Goal: Find specific page/section: Find specific page/section

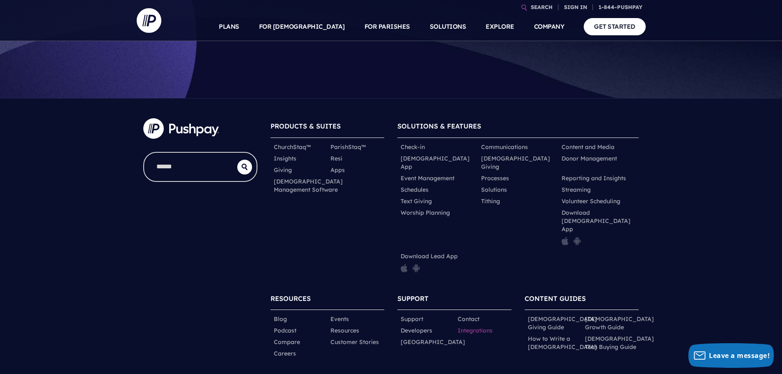
scroll to position [282, 0]
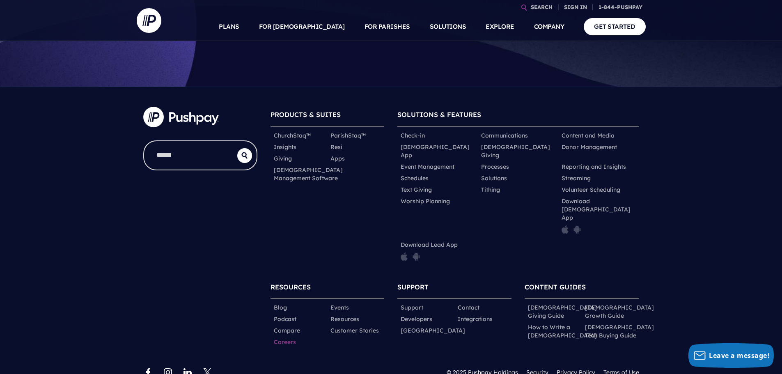
click at [290, 338] on link "Careers" at bounding box center [285, 342] width 22 height 8
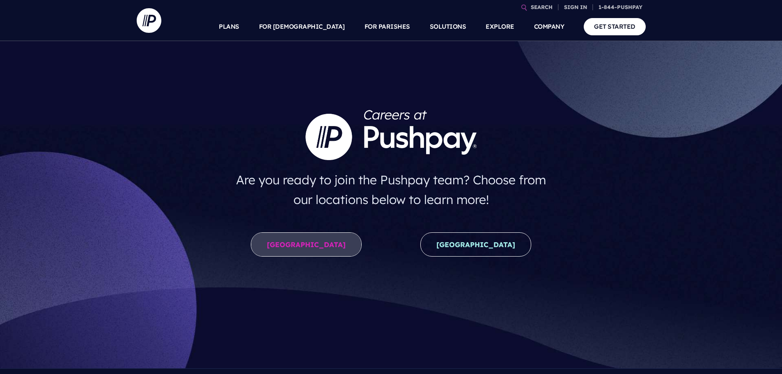
click at [309, 241] on link "United States" at bounding box center [306, 244] width 111 height 24
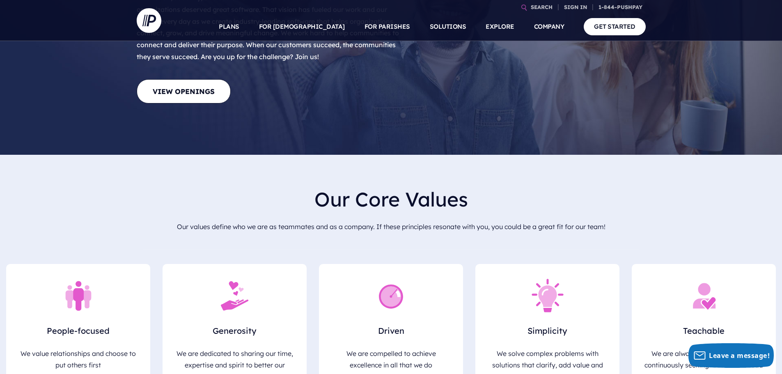
scroll to position [164, 0]
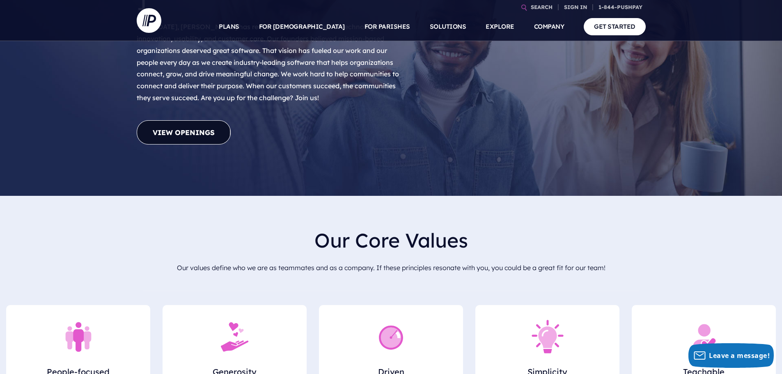
click at [194, 120] on link "View Openings" at bounding box center [184, 132] width 94 height 24
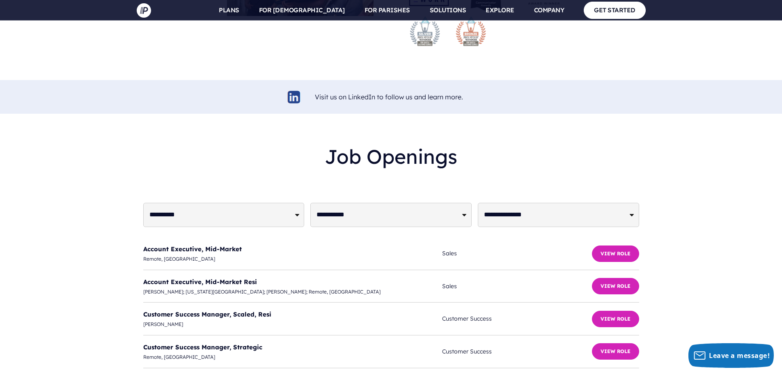
scroll to position [1913, 0]
click at [612, 311] on button "View Role" at bounding box center [615, 319] width 47 height 16
